Goal: Task Accomplishment & Management: Use online tool/utility

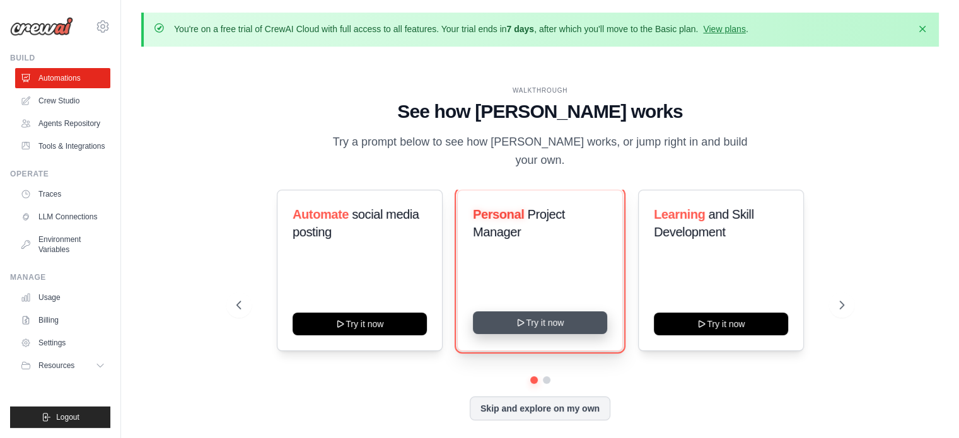
click at [525, 318] on icon at bounding box center [521, 323] width 10 height 10
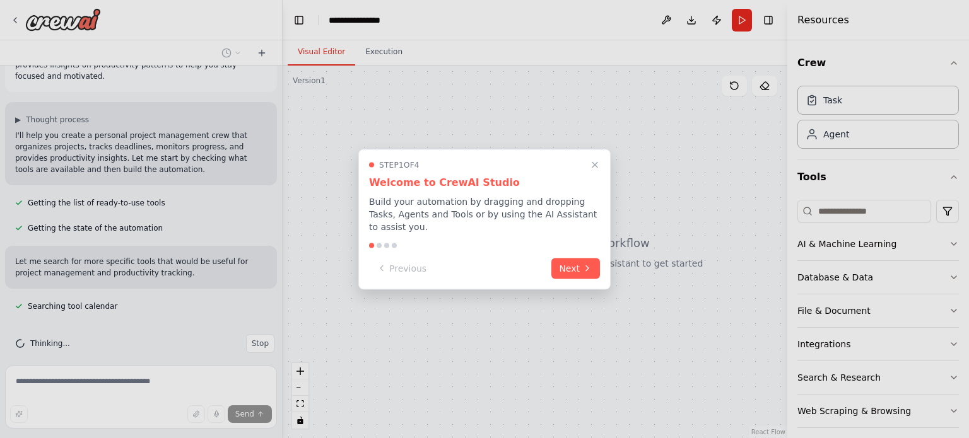
scroll to position [74, 0]
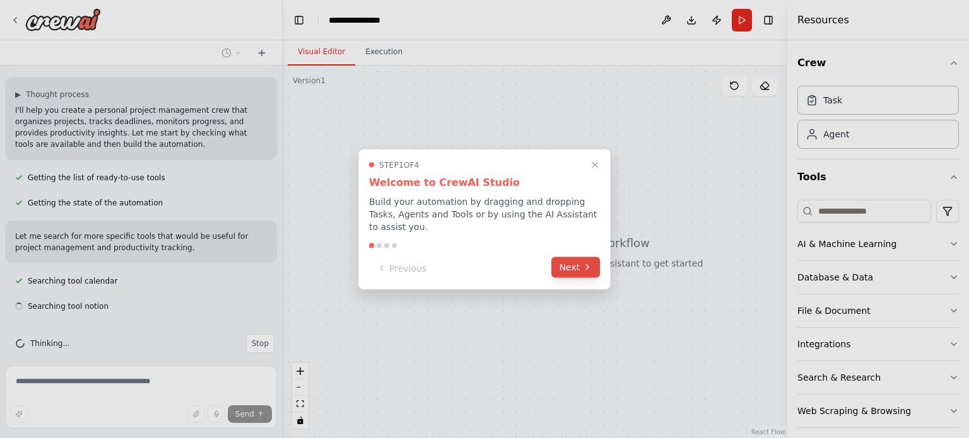
click at [584, 262] on icon at bounding box center [587, 267] width 10 height 10
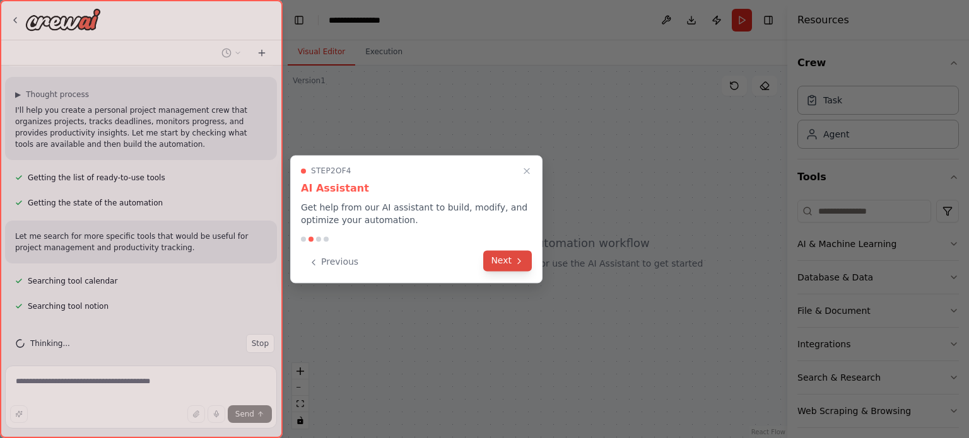
click at [525, 264] on button "Next" at bounding box center [507, 260] width 49 height 21
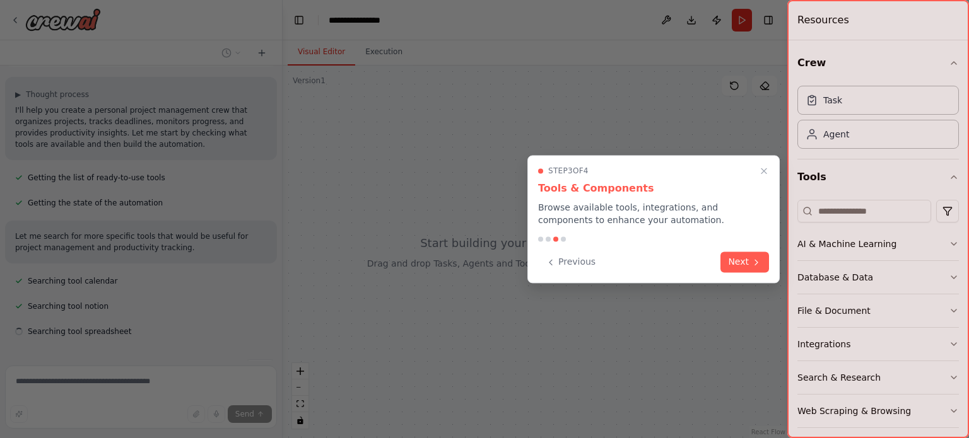
scroll to position [100, 0]
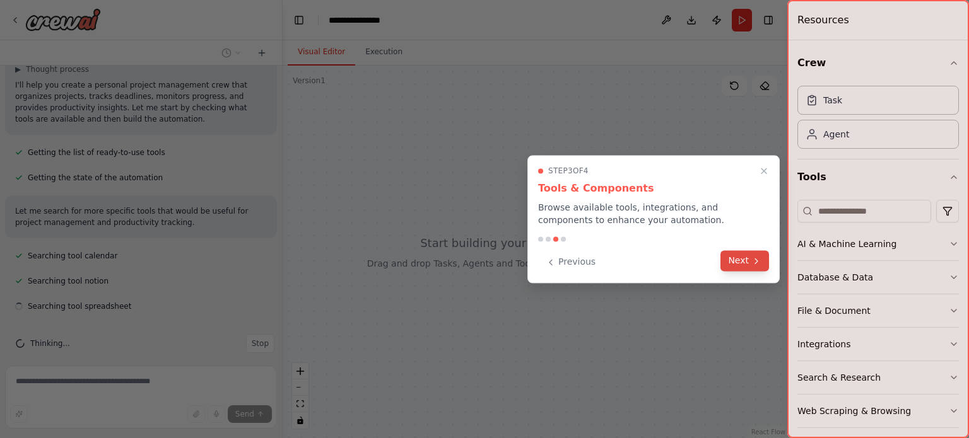
click at [737, 264] on button "Next" at bounding box center [744, 260] width 49 height 21
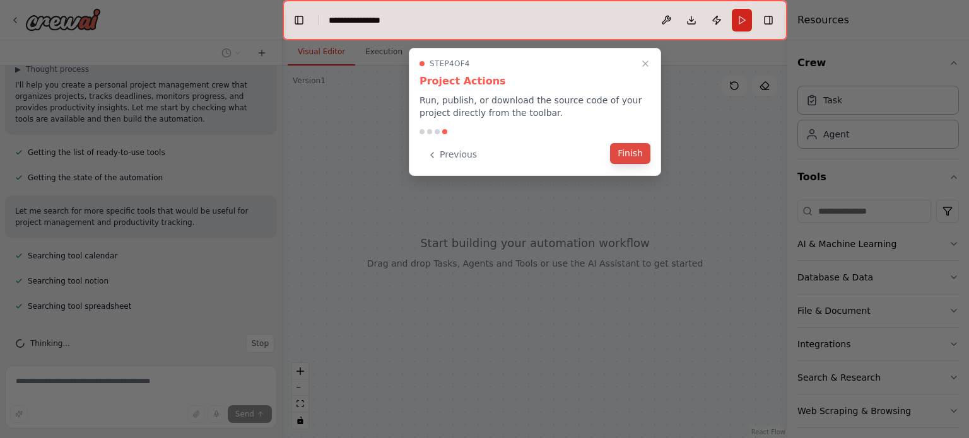
click at [636, 164] on div "Previous Finish" at bounding box center [534, 154] width 231 height 21
click at [634, 151] on button "Finish" at bounding box center [630, 153] width 40 height 21
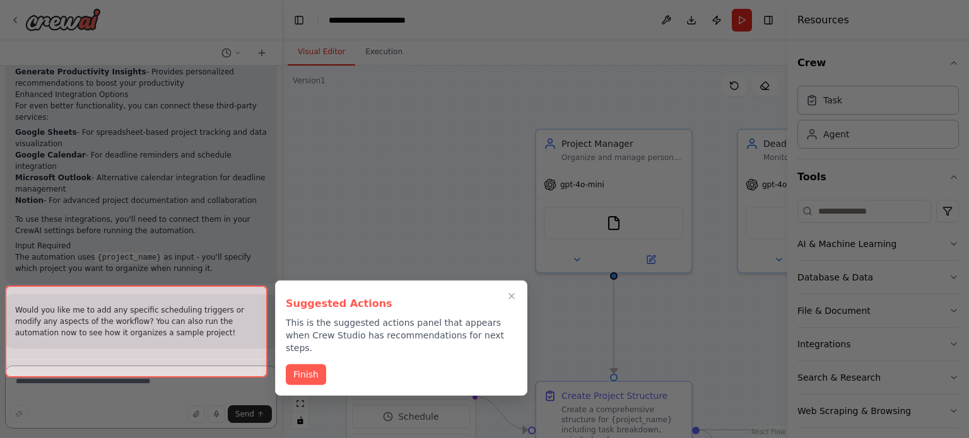
scroll to position [1179, 0]
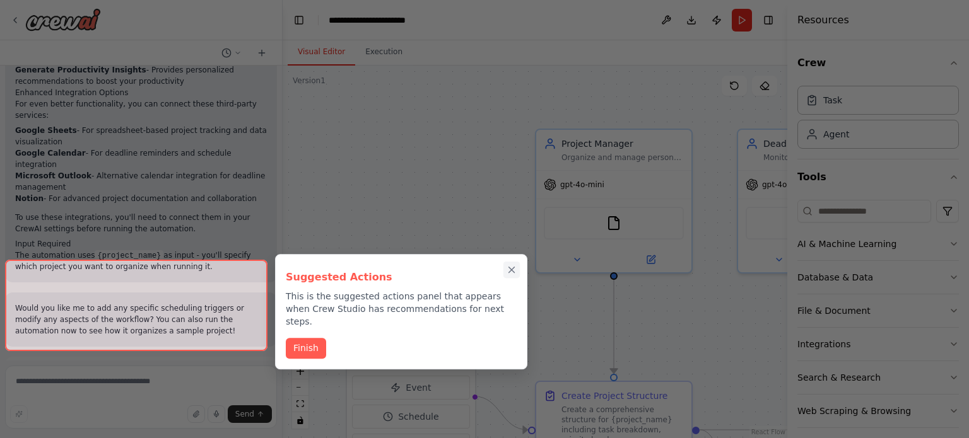
click at [513, 268] on icon "Close walkthrough" at bounding box center [512, 270] width 6 height 6
